Goal: Navigation & Orientation: Find specific page/section

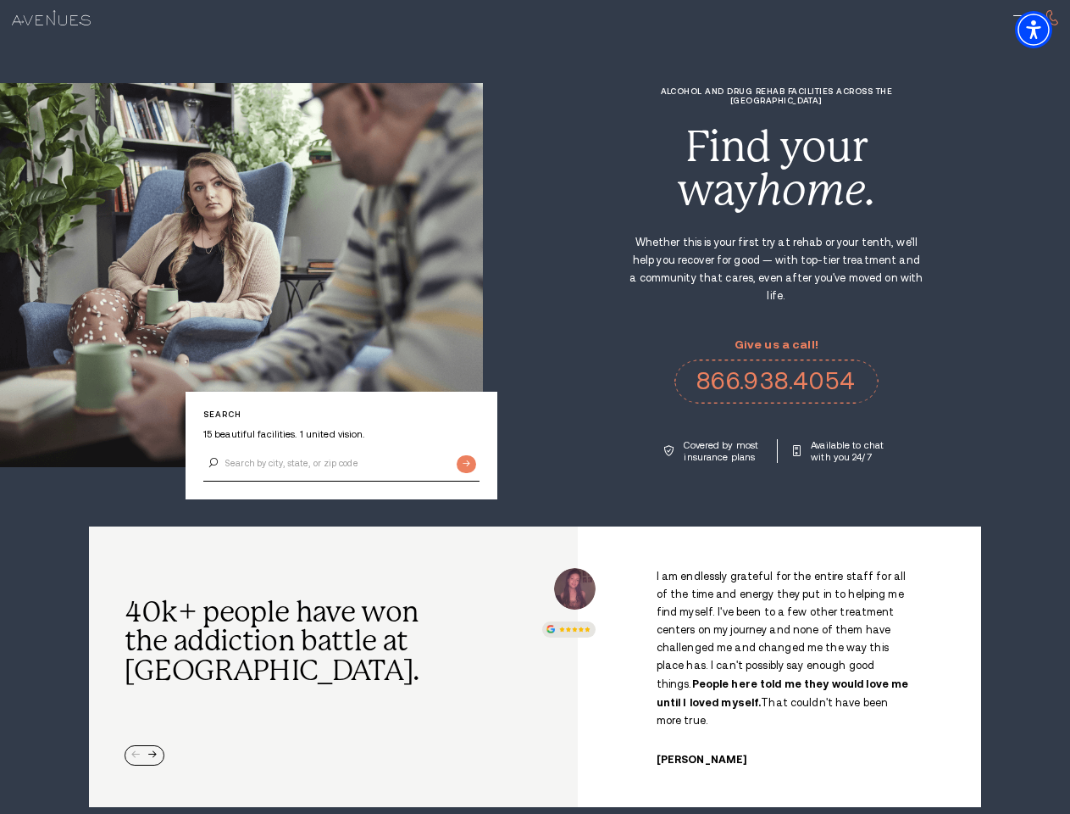
click at [535, 407] on div "Alcohol and Drug Rehab Facilities across the [GEOGRAPHIC_DATA] Find your way ho…" at bounding box center [776, 274] width 587 height 376
click at [1048, 30] on img "Accessibility Menu" at bounding box center [1033, 29] width 37 height 37
